Goal: Task Accomplishment & Management: Use online tool/utility

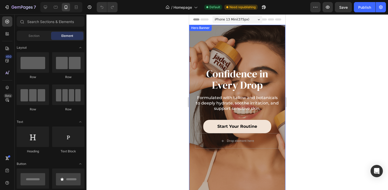
click at [240, 41] on div "Confidence in Every Drop Heading Formulated with tallow and botanicals to deepl…" at bounding box center [237, 108] width 96 height 167
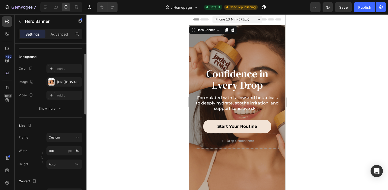
scroll to position [30, 0]
click at [63, 84] on div "https://cdn.shopify.com/s/files/1/0766/2233/2130/files/gempages_579987798002500…" at bounding box center [64, 83] width 15 height 5
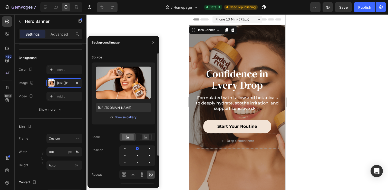
scroll to position [36, 0]
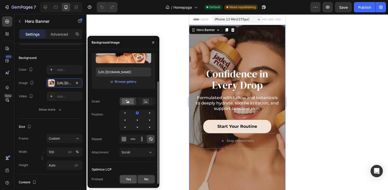
click at [131, 179] on div "Yes" at bounding box center [128, 179] width 17 height 8
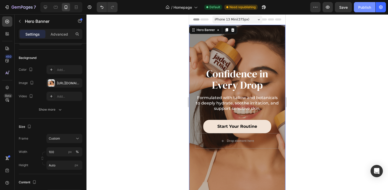
click at [362, 8] on div "Publish" at bounding box center [364, 7] width 13 height 5
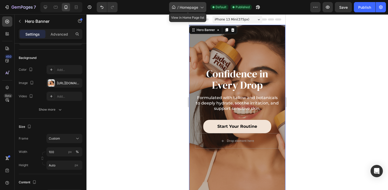
click at [191, 6] on span "Homepage" at bounding box center [189, 7] width 18 height 5
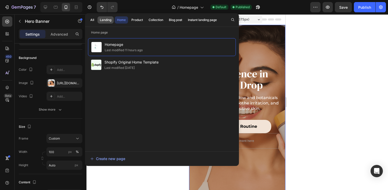
click at [108, 21] on div "Landing" at bounding box center [106, 20] width 12 height 5
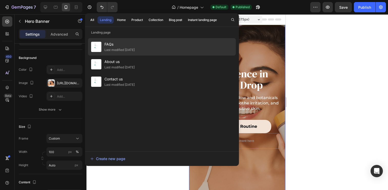
click at [152, 56] on div "FAQs Last modified 2 days ago" at bounding box center [162, 64] width 148 height 17
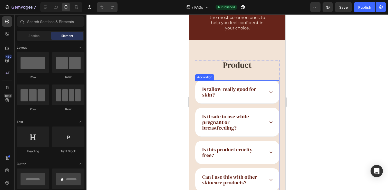
scroll to position [89, 0]
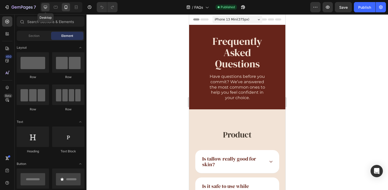
click at [46, 8] on icon at bounding box center [45, 7] width 3 height 3
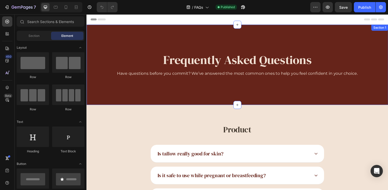
click at [225, 35] on div "Frequently Asked Questions Heading Have questions before you commit? We’ve answ…" at bounding box center [240, 66] width 308 height 82
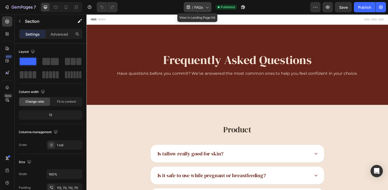
click at [201, 8] on span "FAQs" at bounding box center [198, 7] width 9 height 5
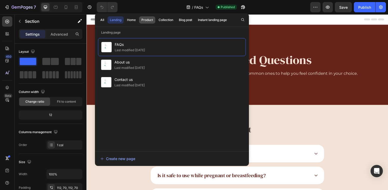
click at [150, 20] on div "Product" at bounding box center [147, 20] width 12 height 5
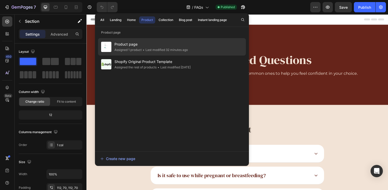
click at [126, 44] on span "Product page" at bounding box center [150, 44] width 73 height 6
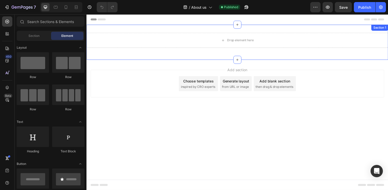
click at [383, 27] on div "Section 1" at bounding box center [385, 28] width 15 height 5
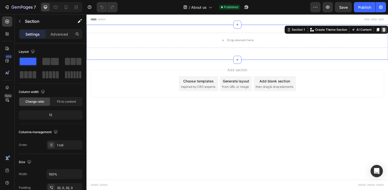
click at [388, 28] on icon at bounding box center [390, 30] width 4 height 4
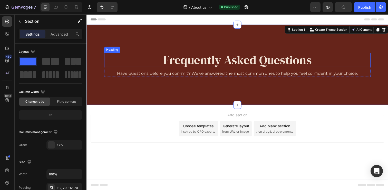
click at [214, 60] on h2 "Frequently Asked Questions" at bounding box center [240, 61] width 272 height 15
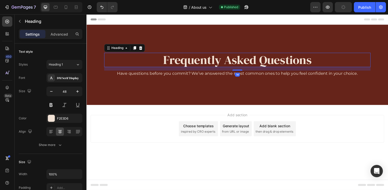
click at [214, 60] on h2 "Frequently Asked Questions" at bounding box center [240, 61] width 272 height 15
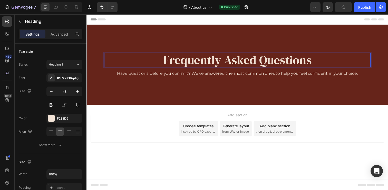
click at [214, 60] on p "Frequently Asked Questions" at bounding box center [240, 61] width 271 height 14
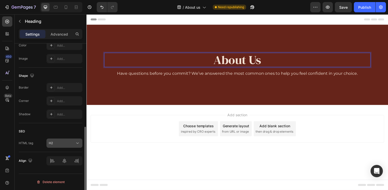
scroll to position [0, 0]
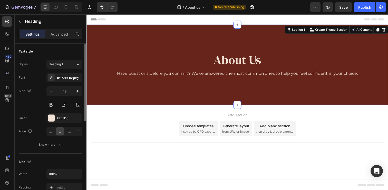
click at [177, 51] on div "About Us Heading Have questions before you commit? We’ve answered the most comm…" at bounding box center [240, 66] width 308 height 82
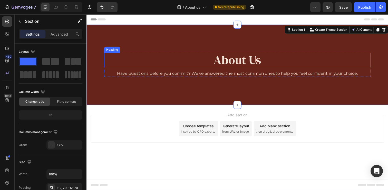
click at [224, 63] on p "About Us" at bounding box center [240, 61] width 271 height 14
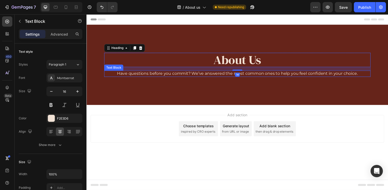
click at [181, 75] on p "Have questions before you commit? We’ve answered the most common ones to help y…" at bounding box center [240, 74] width 271 height 5
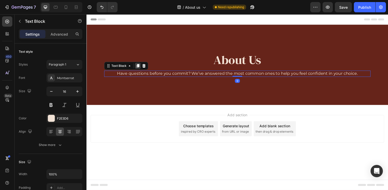
click at [140, 67] on icon at bounding box center [138, 67] width 3 height 4
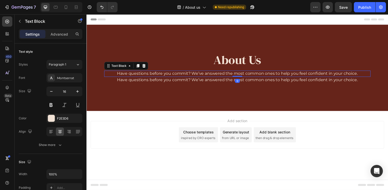
click at [214, 76] on p "Have questions before you commit? We’ve answered the most common ones to help y…" at bounding box center [240, 74] width 271 height 5
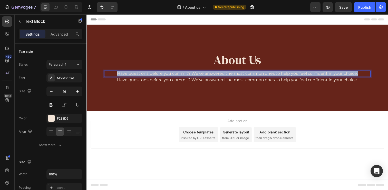
click at [214, 76] on p "Have questions before you commit? We’ve answered the most common ones to help y…" at bounding box center [240, 74] width 271 height 5
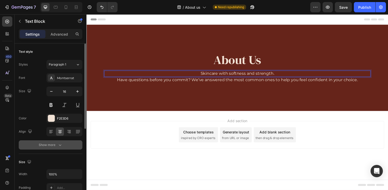
click at [52, 143] on div "Show more" at bounding box center [51, 145] width 24 height 5
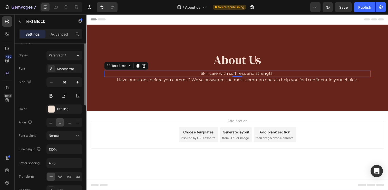
scroll to position [39, 0]
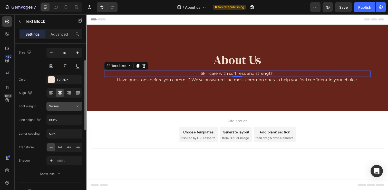
click at [66, 109] on div "Normal" at bounding box center [64, 106] width 31 height 5
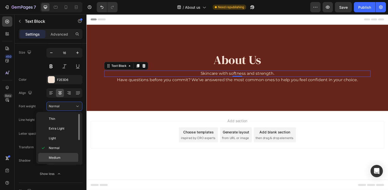
scroll to position [40, 0]
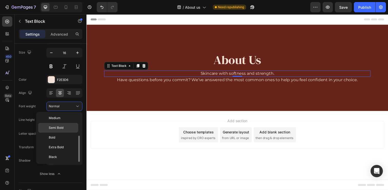
click at [63, 129] on span "Semi Bold" at bounding box center [56, 128] width 15 height 5
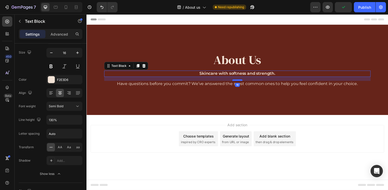
drag, startPoint x: 239, startPoint y: 77, endPoint x: 240, endPoint y: 81, distance: 4.5
click at [240, 81] on div at bounding box center [240, 82] width 10 height 2
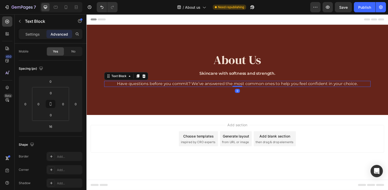
click at [170, 87] on p "Have questions before you commit? We’ve answered the most common ones to help y…" at bounding box center [240, 85] width 271 height 5
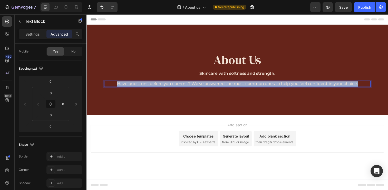
click at [170, 87] on p "Have questions before you commit? We’ve answered the most common ones to help y…" at bounding box center [240, 85] width 271 height 5
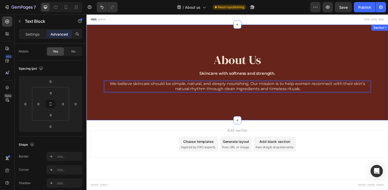
click at [227, 107] on div "About Us Heading Skincare with softness and strength. Text Block We believe ski…" at bounding box center [240, 74] width 308 height 98
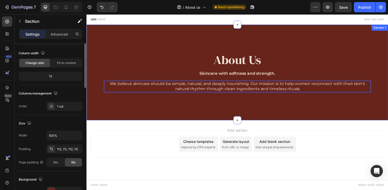
scroll to position [0, 0]
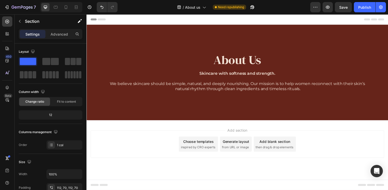
click at [169, 132] on div "Add section Choose templates inspired by CRO experts Generate layout from URL o…" at bounding box center [240, 154] width 308 height 63
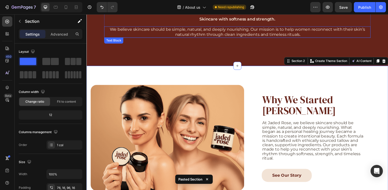
scroll to position [54, 0]
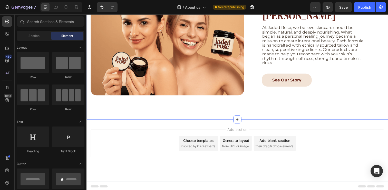
click at [327, 132] on div "Add section Choose templates inspired by CRO experts Generate layout from URL o…" at bounding box center [241, 146] width 300 height 28
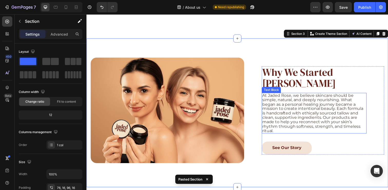
scroll to position [235, 0]
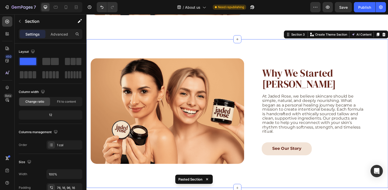
click at [257, 51] on div "Image Why We Started Jaded Rose Heading At Jaded Rose, we believe skincare shou…" at bounding box center [240, 116] width 308 height 152
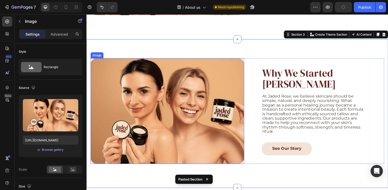
click at [98, 55] on div "Image" at bounding box center [97, 56] width 11 height 5
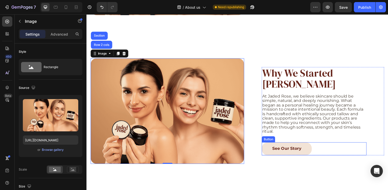
click at [316, 148] on div "See Our Story Button" at bounding box center [318, 151] width 107 height 13
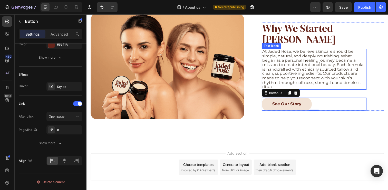
scroll to position [270, 0]
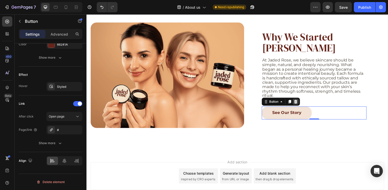
click at [299, 102] on icon at bounding box center [300, 104] width 4 height 4
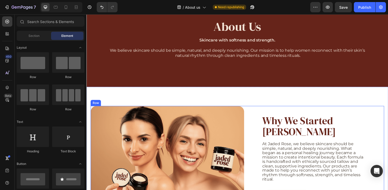
scroll to position [79, 0]
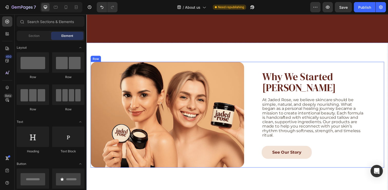
click at [252, 64] on div "Image" at bounding box center [178, 117] width 175 height 108
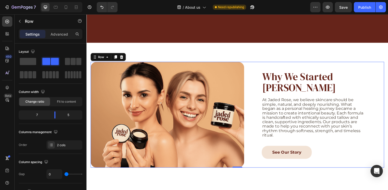
click at [256, 70] on div "Image" at bounding box center [178, 117] width 175 height 108
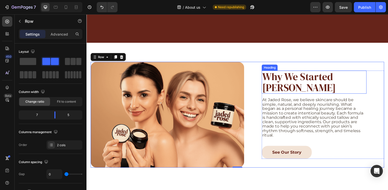
click at [294, 78] on h2 "Why We Started [PERSON_NAME]" at bounding box center [318, 84] width 107 height 24
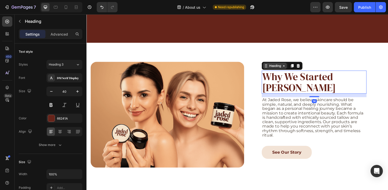
click at [275, 65] on div "Heading" at bounding box center [279, 67] width 14 height 5
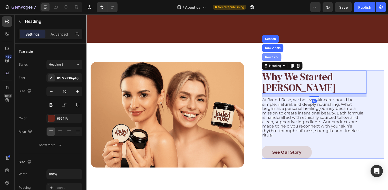
click at [278, 57] on div "Row 1 col" at bounding box center [276, 57] width 16 height 3
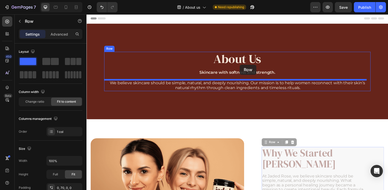
scroll to position [0, 0]
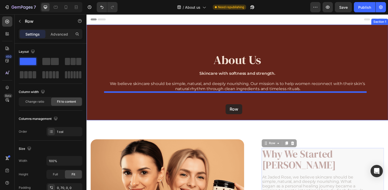
drag, startPoint x: 272, startPoint y: 66, endPoint x: 229, endPoint y: 106, distance: 59.0
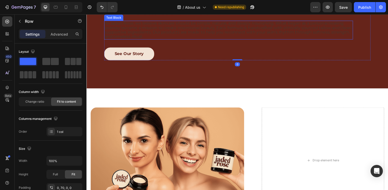
scroll to position [96, 0]
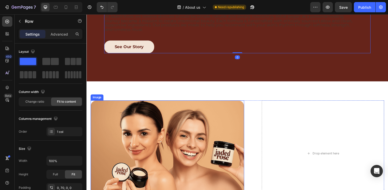
click at [99, 107] on img at bounding box center [169, 156] width 157 height 108
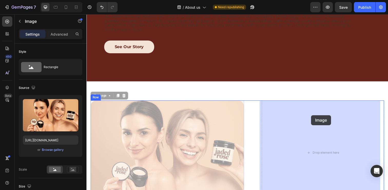
drag, startPoint x: 116, startPoint y: 119, endPoint x: 316, endPoint y: 117, distance: 199.8
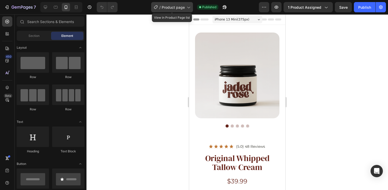
click at [179, 7] on span "Product page" at bounding box center [173, 7] width 23 height 5
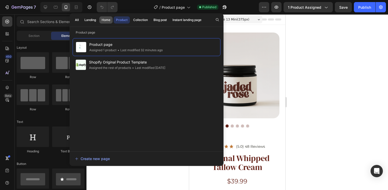
click at [103, 21] on div "Home" at bounding box center [106, 20] width 9 height 5
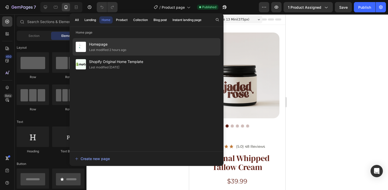
click at [97, 50] on div "Last modified 2 hours ago" at bounding box center [107, 49] width 37 height 5
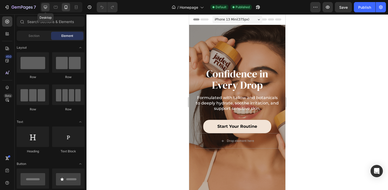
click at [45, 8] on icon at bounding box center [45, 7] width 5 height 5
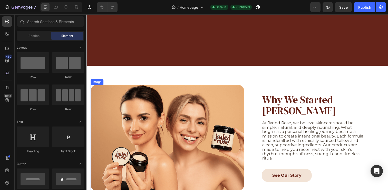
scroll to position [1413, 0]
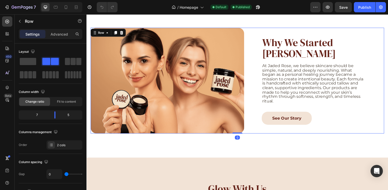
click at [254, 36] on div "Image" at bounding box center [178, 82] width 175 height 108
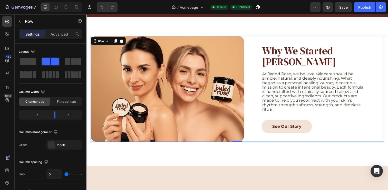
scroll to position [1404, 0]
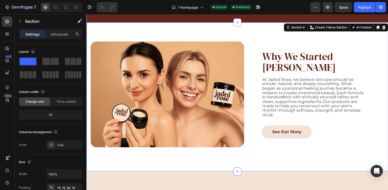
click at [269, 32] on div "Image Why We Started [PERSON_NAME] Heading At [PERSON_NAME], we believe skincar…" at bounding box center [240, 99] width 308 height 152
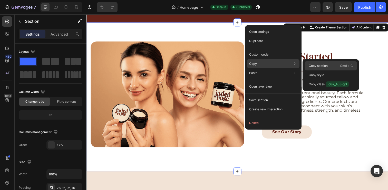
click at [324, 71] on div "Copy section Cmd + C" at bounding box center [330, 75] width 52 height 9
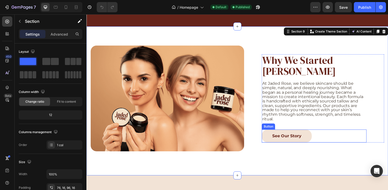
scroll to position [1404, 0]
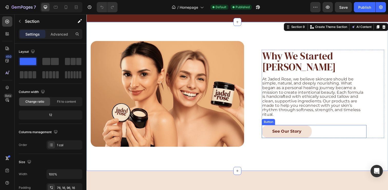
click at [315, 127] on div "See Our Story Button" at bounding box center [318, 133] width 107 height 13
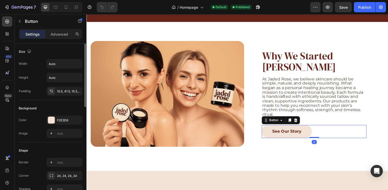
scroll to position [246, 0]
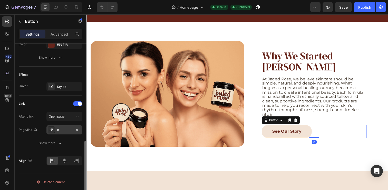
click at [64, 130] on div "#" at bounding box center [64, 130] width 15 height 5
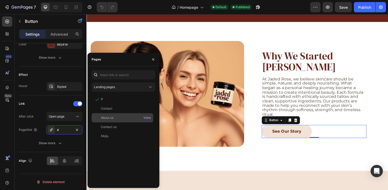
click at [122, 116] on div "About us" at bounding box center [122, 118] width 57 height 5
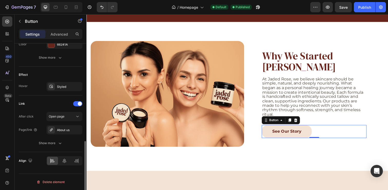
drag, startPoint x: 39, startPoint y: 102, endPoint x: 3, endPoint y: 86, distance: 39.8
click at [39, 102] on div "Link" at bounding box center [51, 104] width 64 height 8
click at [362, 9] on div "Publish" at bounding box center [364, 7] width 13 height 5
